Goal: Task Accomplishment & Management: Use online tool/utility

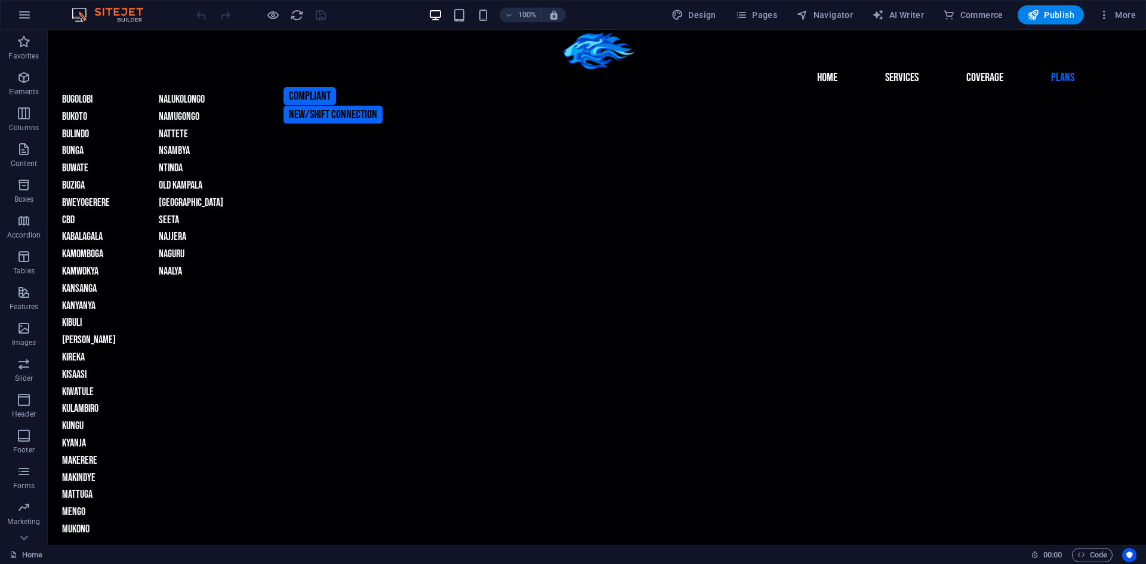
scroll to position [1447, 0]
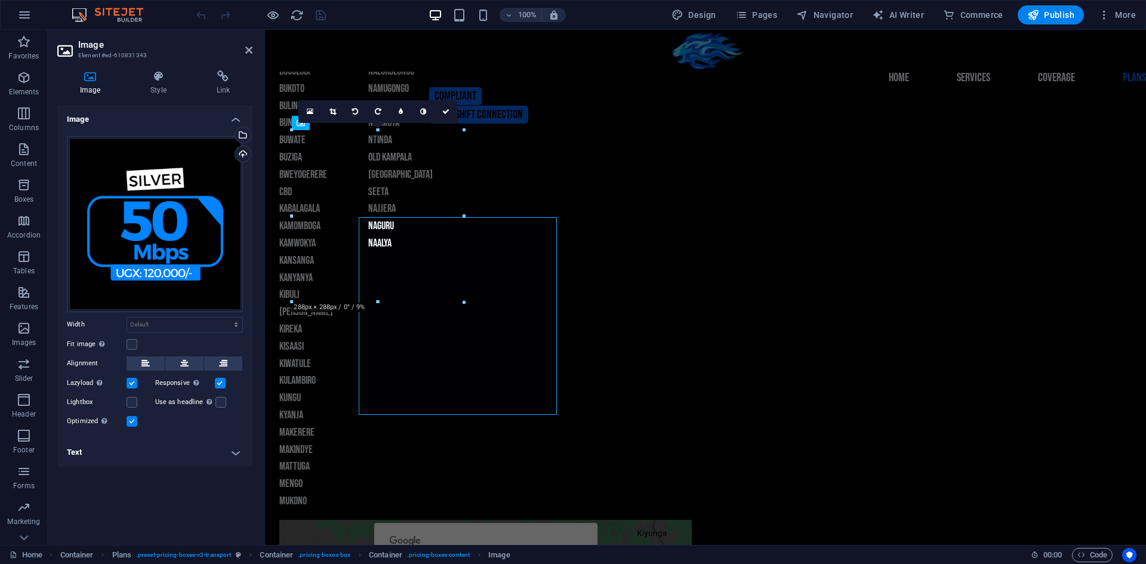
scroll to position [1349, 0]
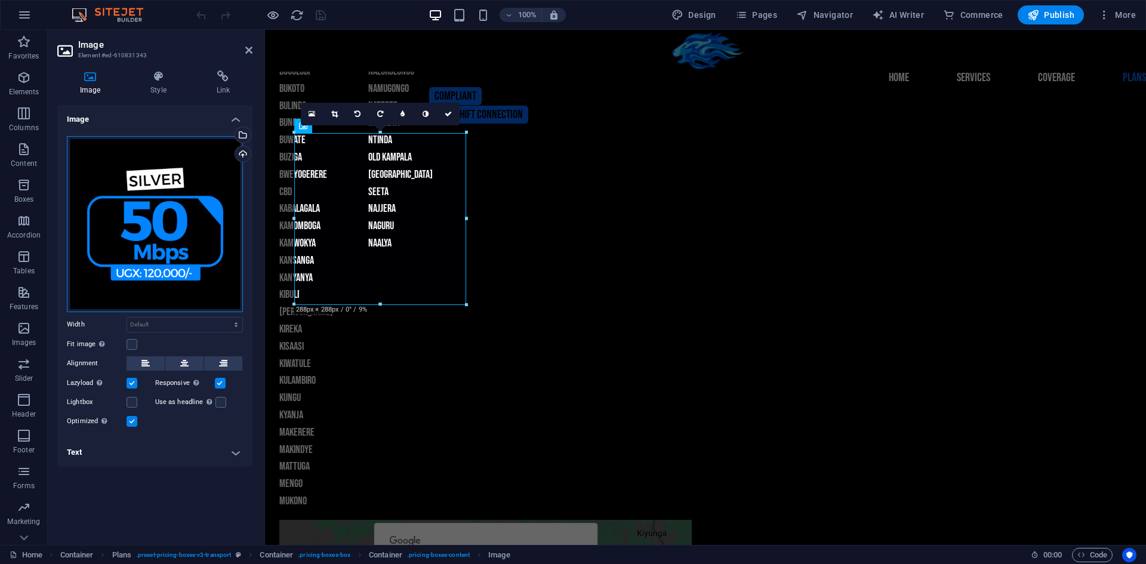
click at [164, 226] on div "Drag files here, click to choose files or select files from Files or our free s…" at bounding box center [155, 224] width 176 height 176
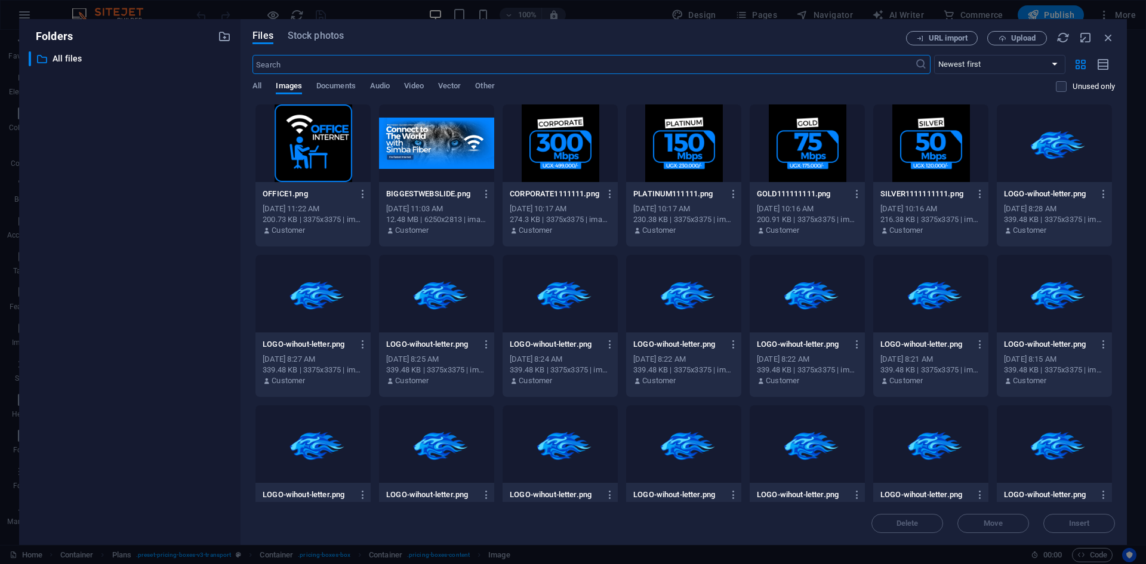
scroll to position [1261, 0]
click at [164, 226] on div "​ All files All files" at bounding box center [130, 293] width 202 height 484
click at [1109, 38] on icon "button" at bounding box center [1108, 37] width 13 height 13
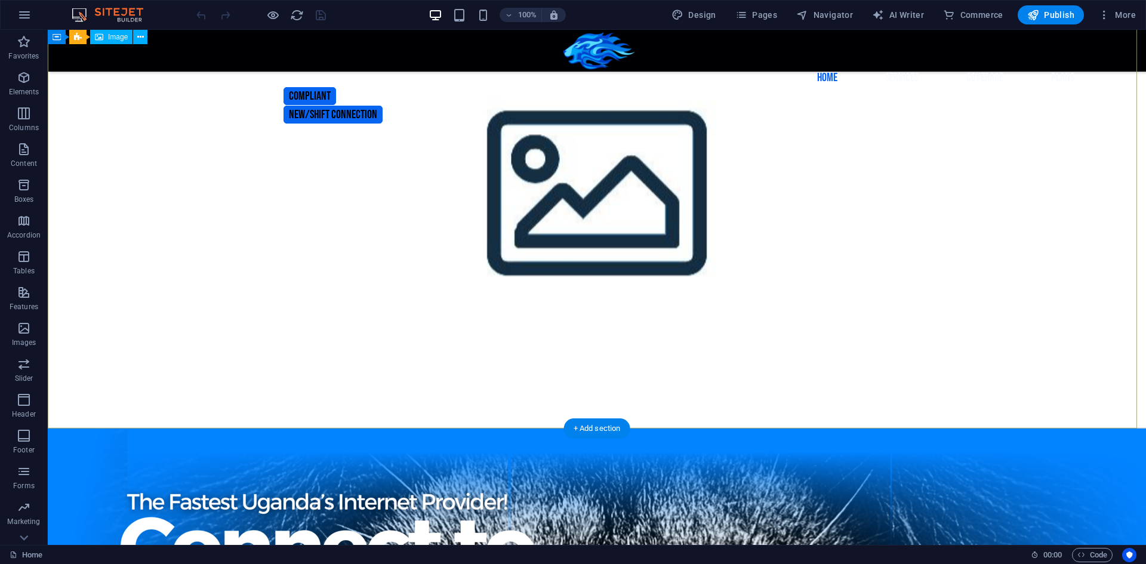
scroll to position [0, 0]
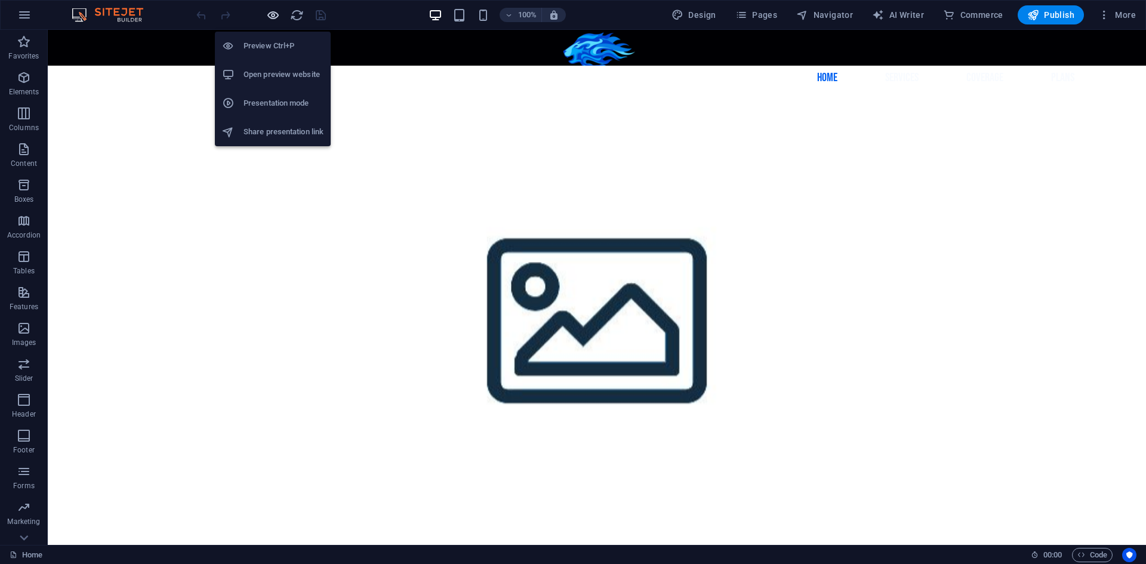
click at [272, 12] on icon "button" at bounding box center [273, 15] width 14 height 14
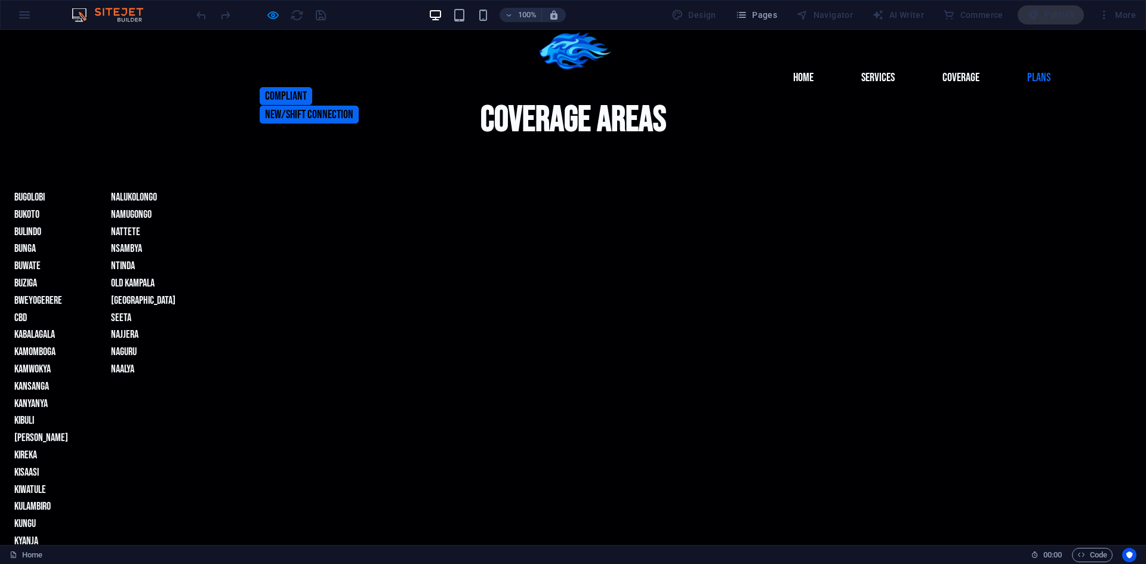
scroll to position [1403, 0]
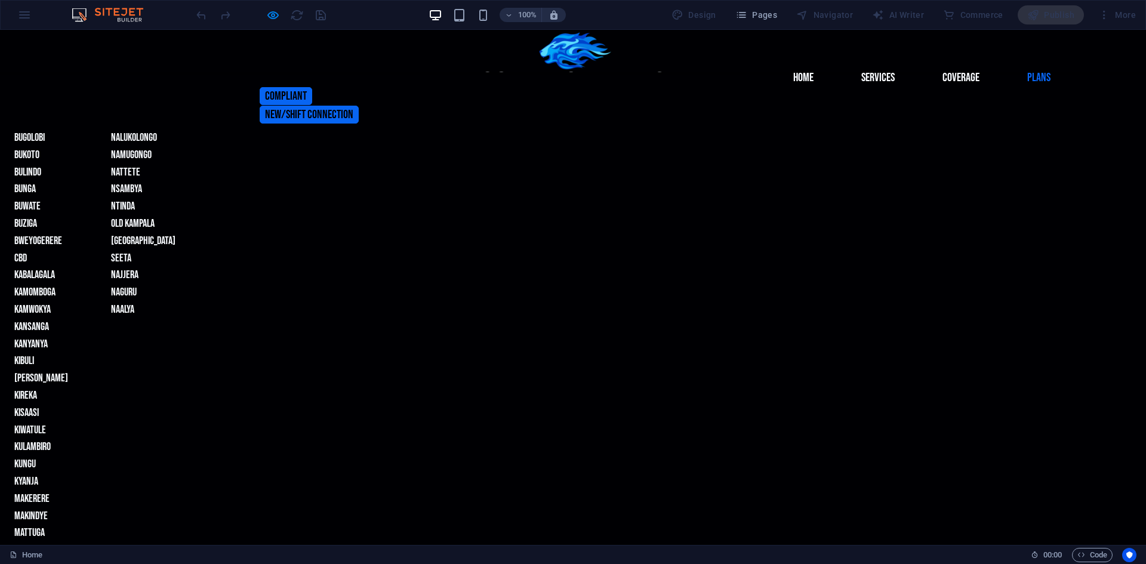
click at [127, 13] on img at bounding box center [114, 15] width 90 height 14
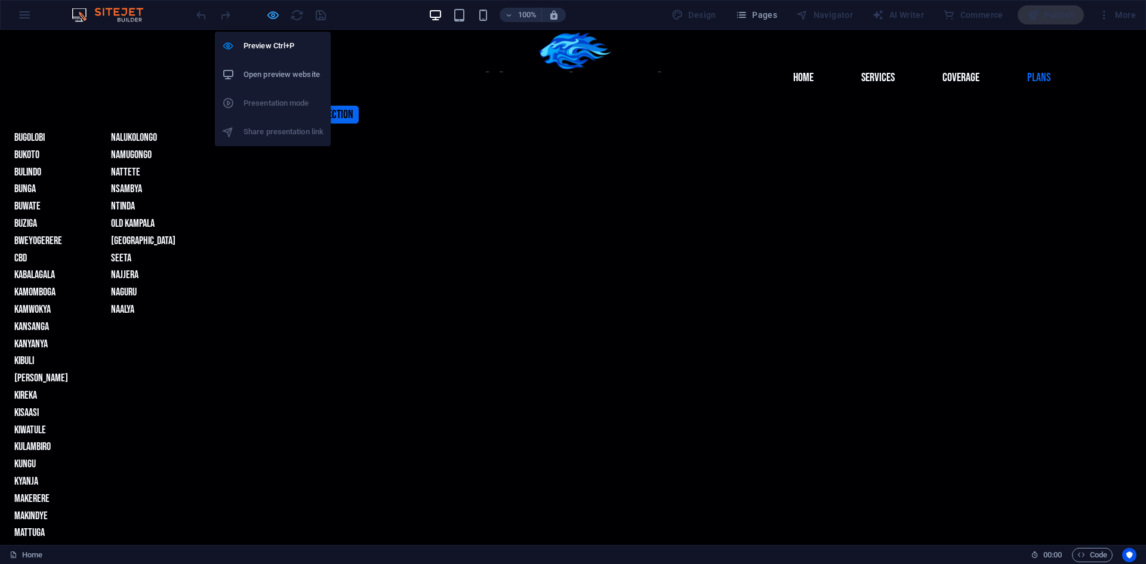
click at [270, 11] on icon "button" at bounding box center [273, 15] width 14 height 14
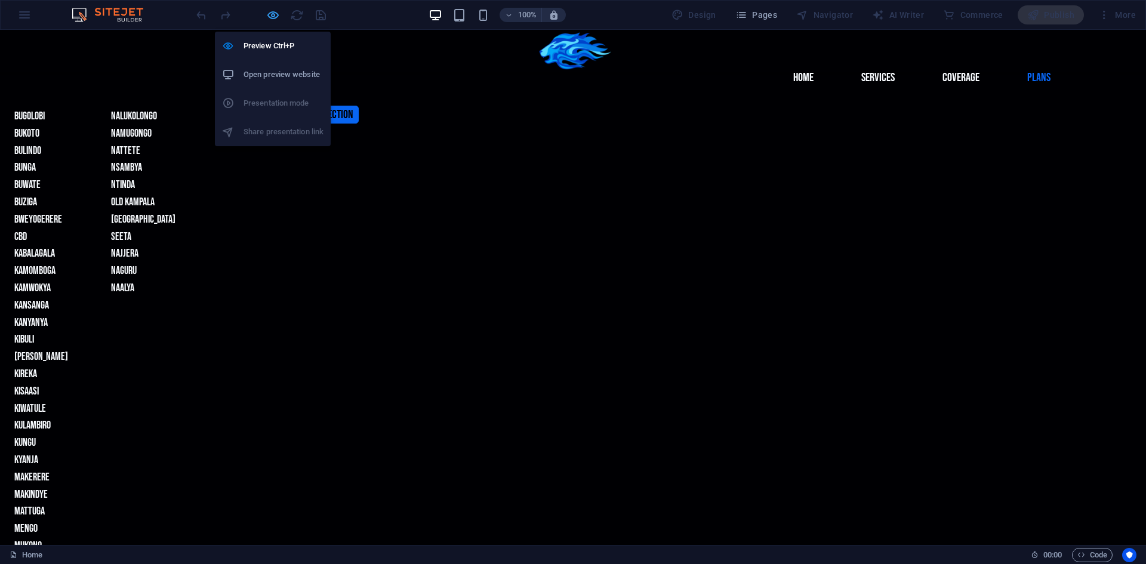
scroll to position [1381, 0]
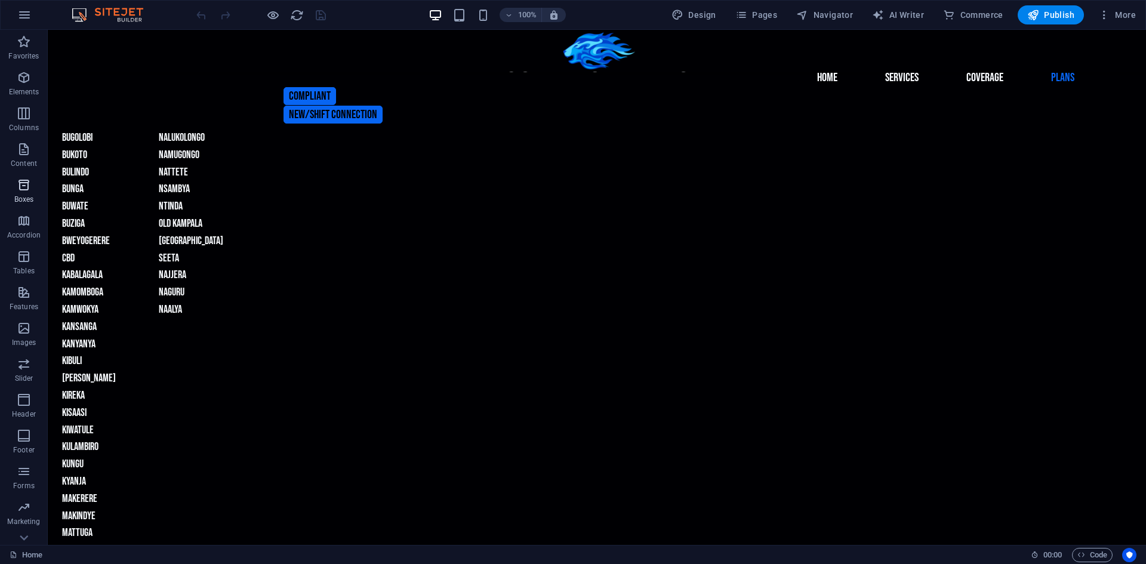
click at [26, 187] on icon "button" at bounding box center [24, 185] width 14 height 14
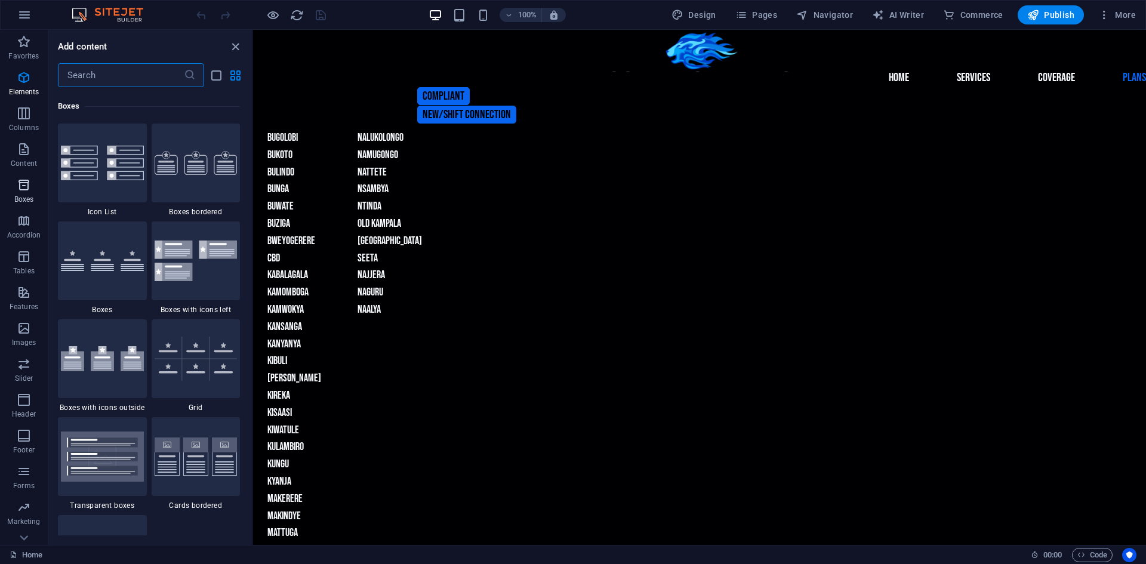
scroll to position [3294, 0]
click at [24, 344] on p "Images" at bounding box center [24, 343] width 24 height 10
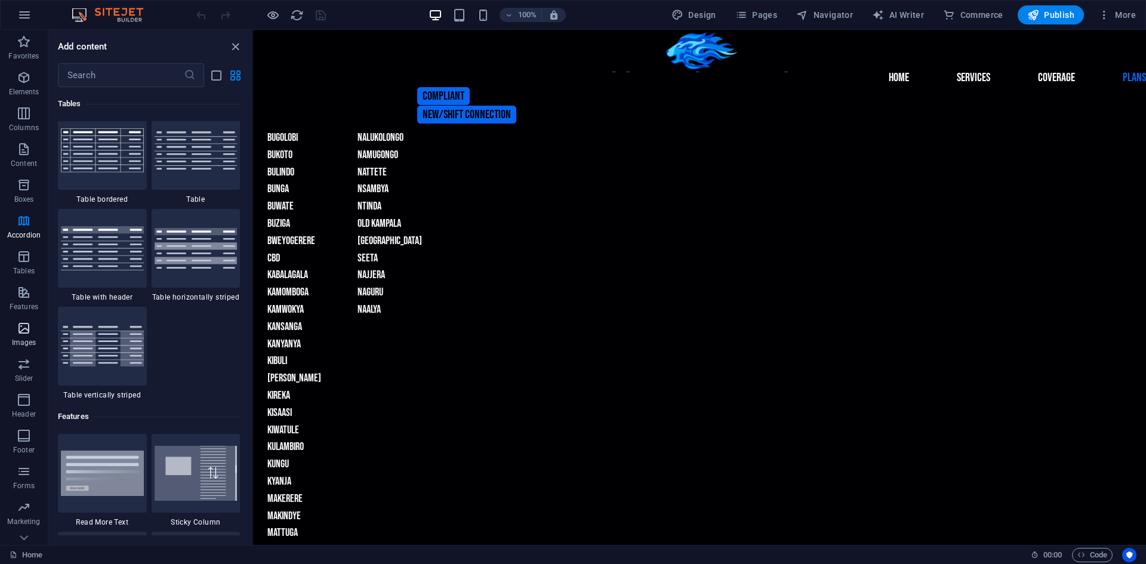
scroll to position [6055, 0]
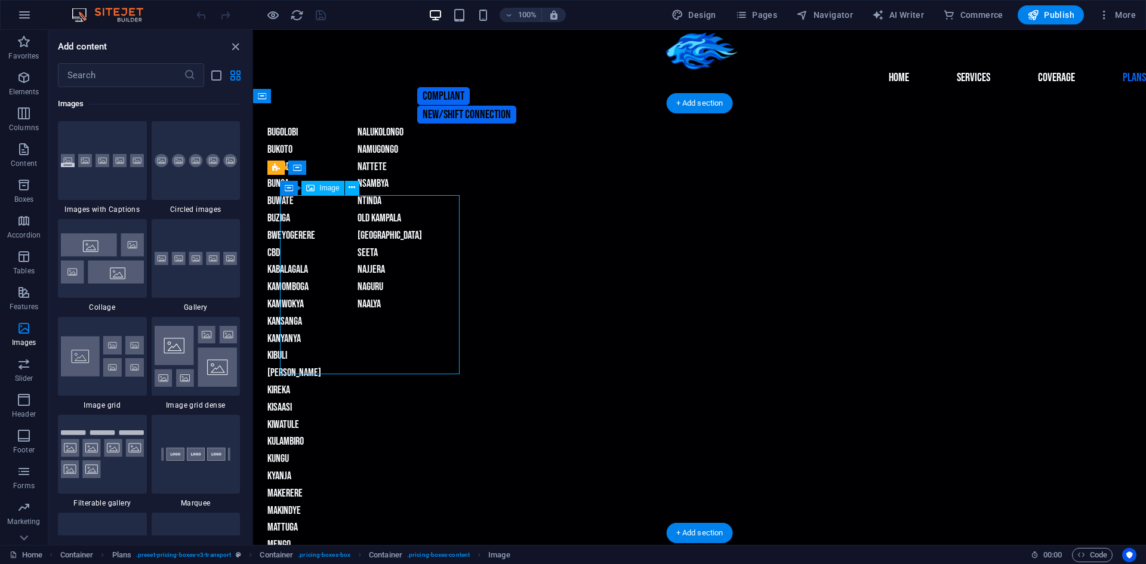
scroll to position [1283, 0]
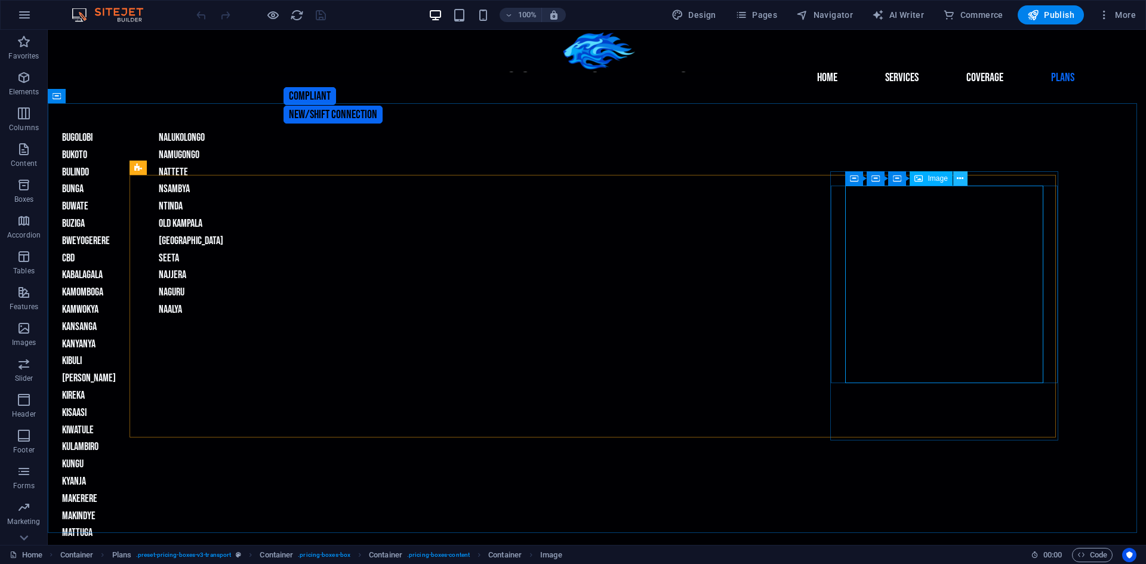
click at [964, 180] on icon at bounding box center [960, 179] width 7 height 13
